Goal: Task Accomplishment & Management: Use online tool/utility

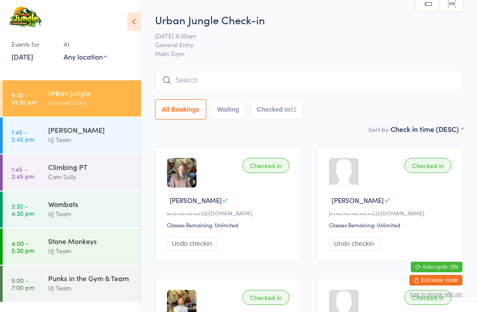
click at [246, 80] on input "search" at bounding box center [309, 80] width 308 height 20
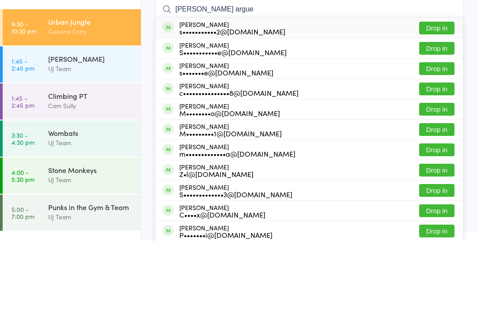
type input "[PERSON_NAME] argue"
click at [443, 93] on button "Drop in" at bounding box center [436, 99] width 35 height 13
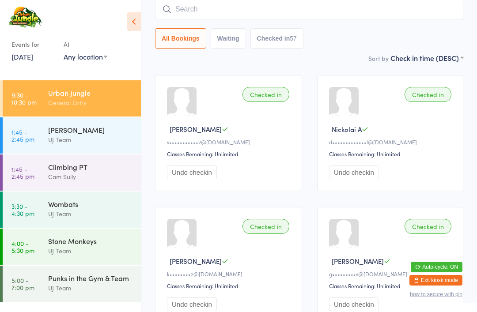
click at [304, 8] on input "search" at bounding box center [309, 9] width 308 height 20
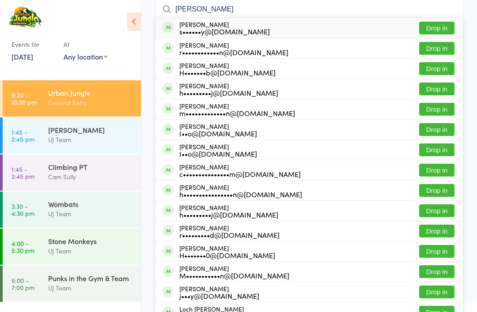
type input "[PERSON_NAME]"
click at [441, 27] on button "Drop in" at bounding box center [436, 28] width 35 height 13
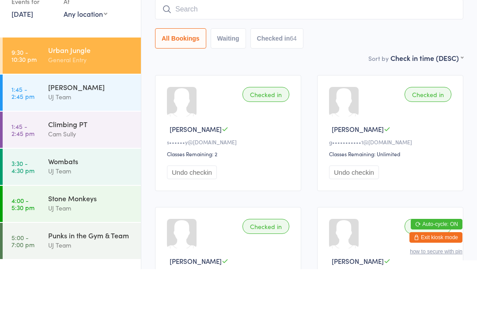
scroll to position [0, 0]
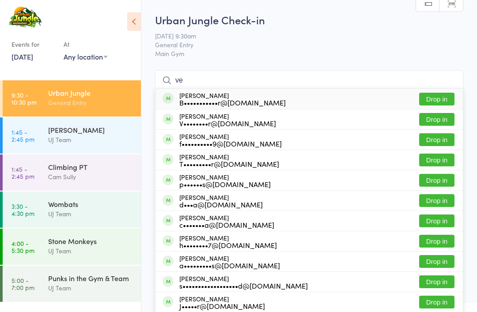
type input "v"
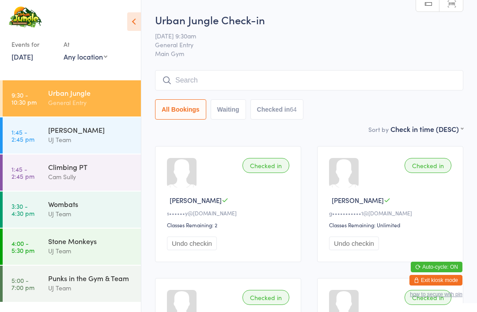
click at [23, 18] on img at bounding box center [25, 18] width 33 height 22
click at [332, 83] on input "search" at bounding box center [309, 80] width 308 height 20
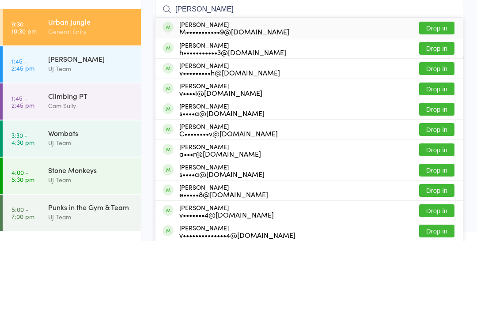
type input "[PERSON_NAME]"
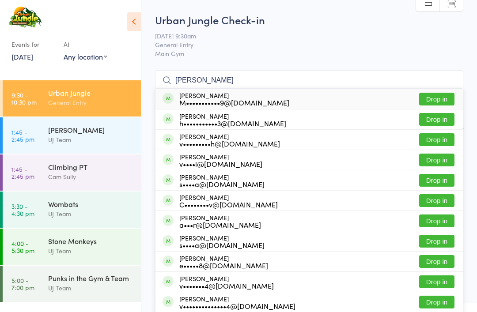
click at [416, 71] on input "[PERSON_NAME]" at bounding box center [309, 80] width 308 height 20
